Goal: Transaction & Acquisition: Purchase product/service

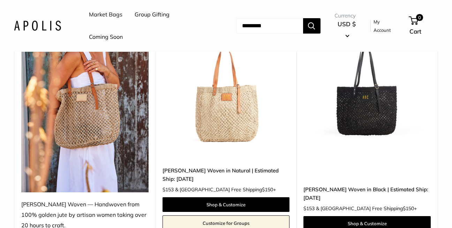
scroll to position [140, 0]
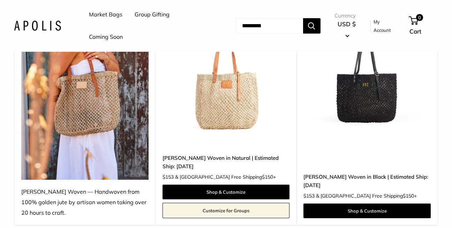
click at [0, 0] on img at bounding box center [0, 0] width 0 height 0
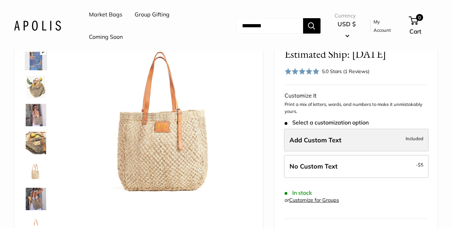
click at [323, 139] on span "Add Custom Text" at bounding box center [316, 140] width 52 height 8
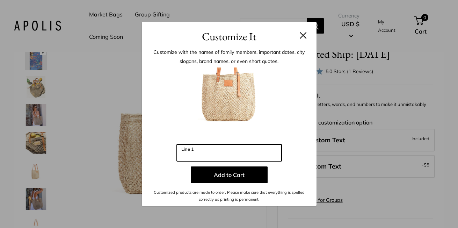
click at [190, 155] on input "Line 1" at bounding box center [229, 152] width 105 height 17
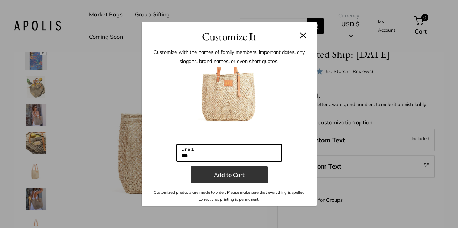
type input "***"
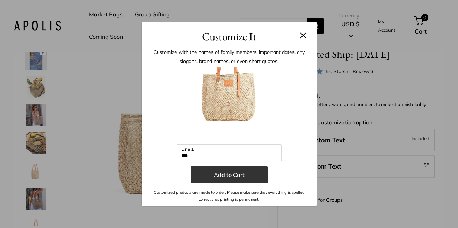
click at [226, 175] on button "Add to Cart" at bounding box center [229, 174] width 77 height 17
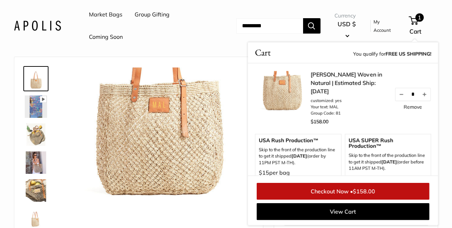
scroll to position [35, 0]
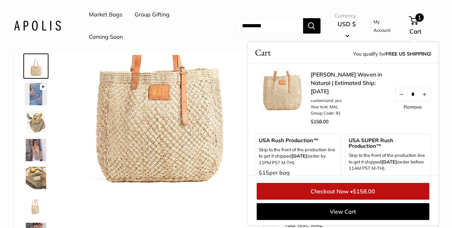
click at [34, 122] on img at bounding box center [36, 122] width 22 height 22
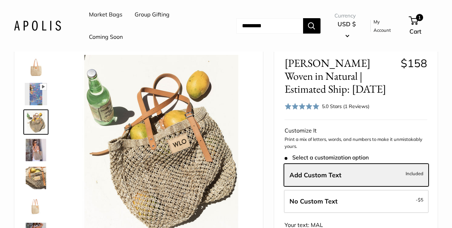
click at [37, 150] on img at bounding box center [36, 150] width 22 height 22
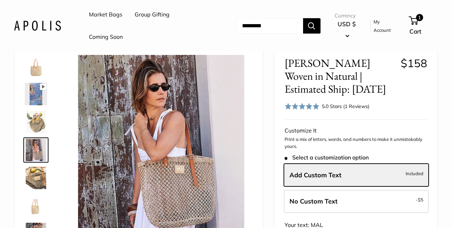
click at [39, 177] on img at bounding box center [36, 178] width 22 height 22
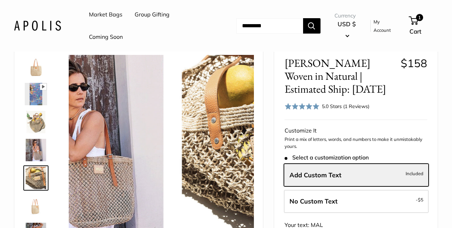
scroll to position [22, 0]
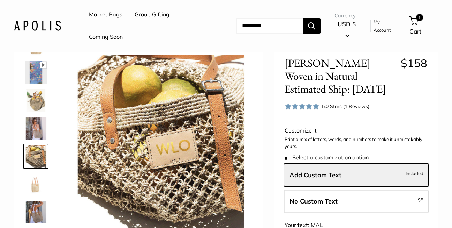
click at [38, 210] on img at bounding box center [36, 212] width 22 height 22
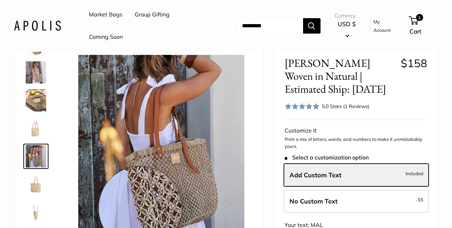
scroll to position [105, 0]
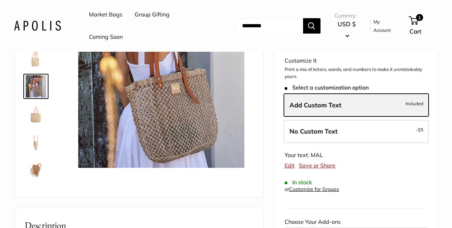
click at [312, 103] on span "Add Custom Text" at bounding box center [316, 105] width 52 height 8
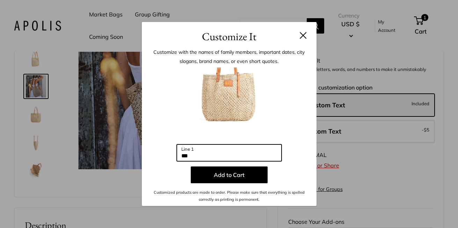
drag, startPoint x: 197, startPoint y: 156, endPoint x: 172, endPoint y: 156, distance: 24.8
click at [177, 155] on input "***" at bounding box center [229, 152] width 105 height 17
type input "*"
type input "***"
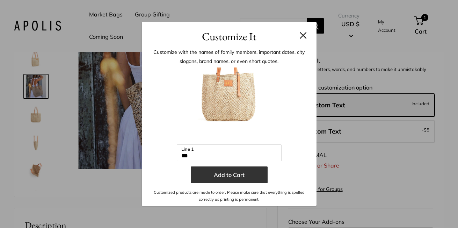
click at [221, 174] on button "Add to Cart" at bounding box center [229, 174] width 77 height 17
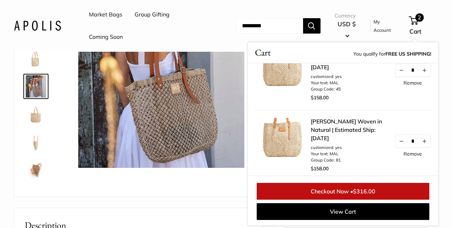
scroll to position [35, 0]
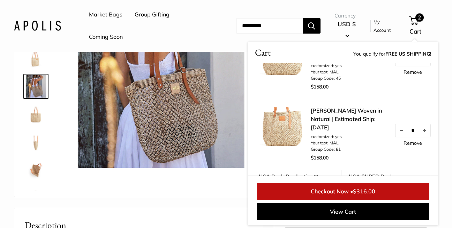
click at [406, 145] on link "Remove" at bounding box center [413, 142] width 19 height 5
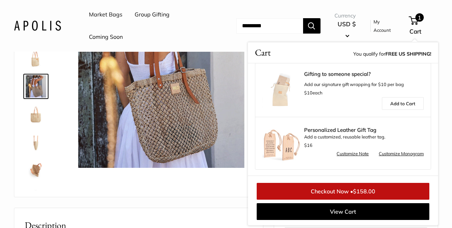
scroll to position [170, 0]
click at [340, 190] on link "Checkout Now • $158.00" at bounding box center [343, 191] width 173 height 17
